Goal: Task Accomplishment & Management: Manage account settings

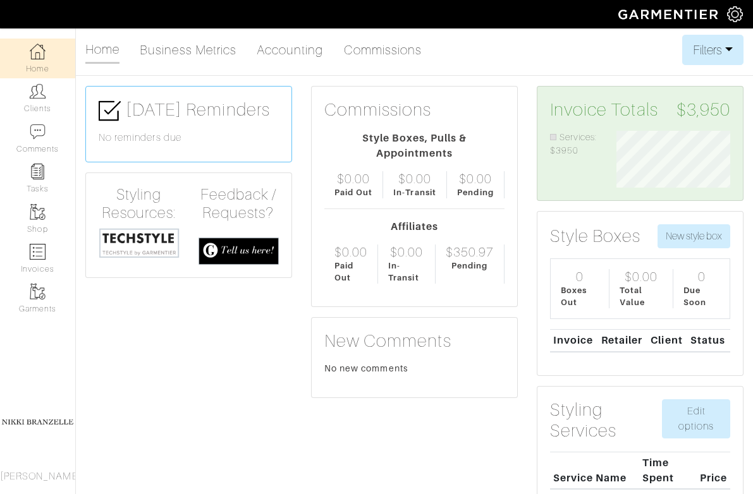
scroll to position [57, 133]
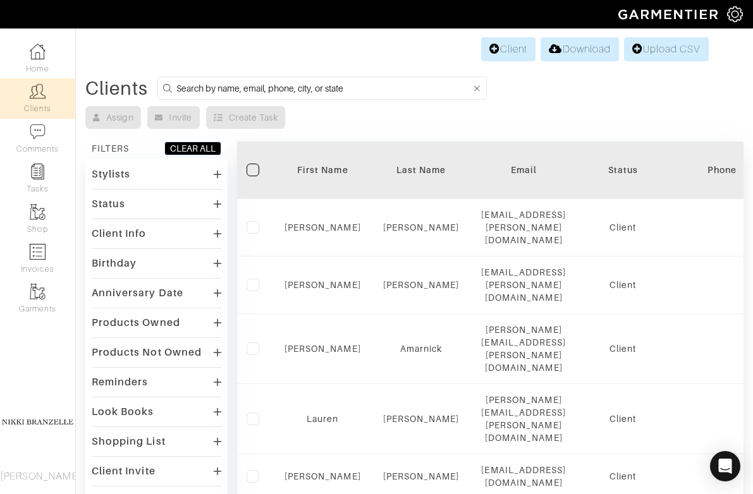
click at [214, 90] on input at bounding box center [323, 88] width 295 height 16
type input "[PERSON_NAME]"
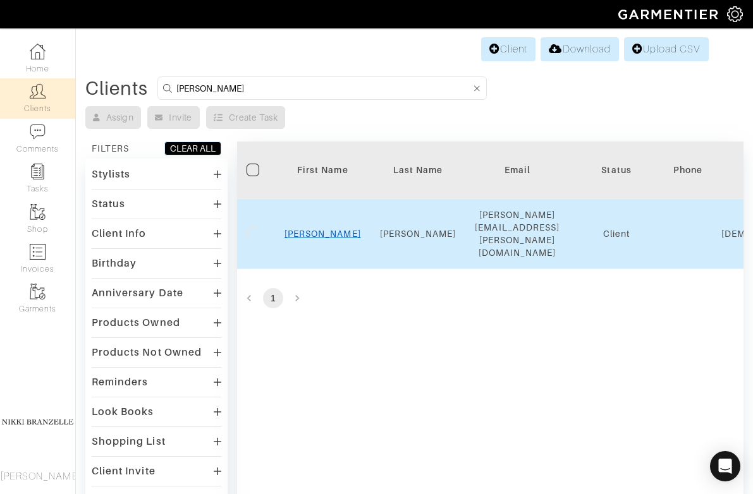
click at [325, 229] on link "[PERSON_NAME]" at bounding box center [322, 234] width 76 height 10
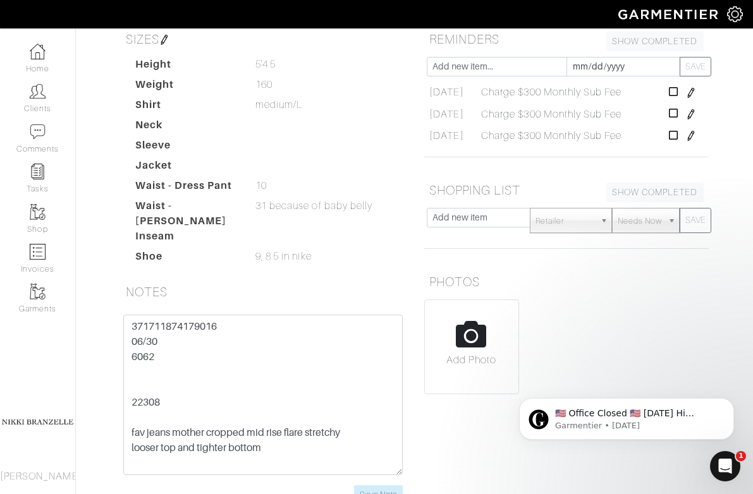
scroll to position [299, 0]
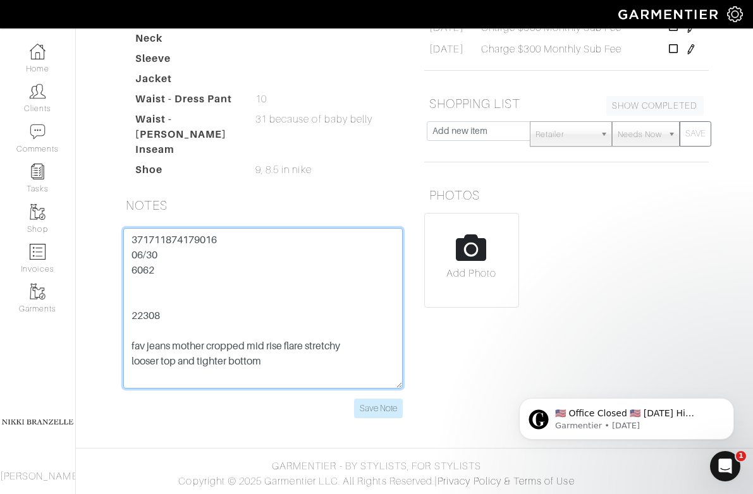
click at [188, 246] on textarea "371711874179016 06/30 6062 22308 fav jeans mother cropped mid rise flare stretc…" at bounding box center [262, 308] width 279 height 161
